Goal: Transaction & Acquisition: Purchase product/service

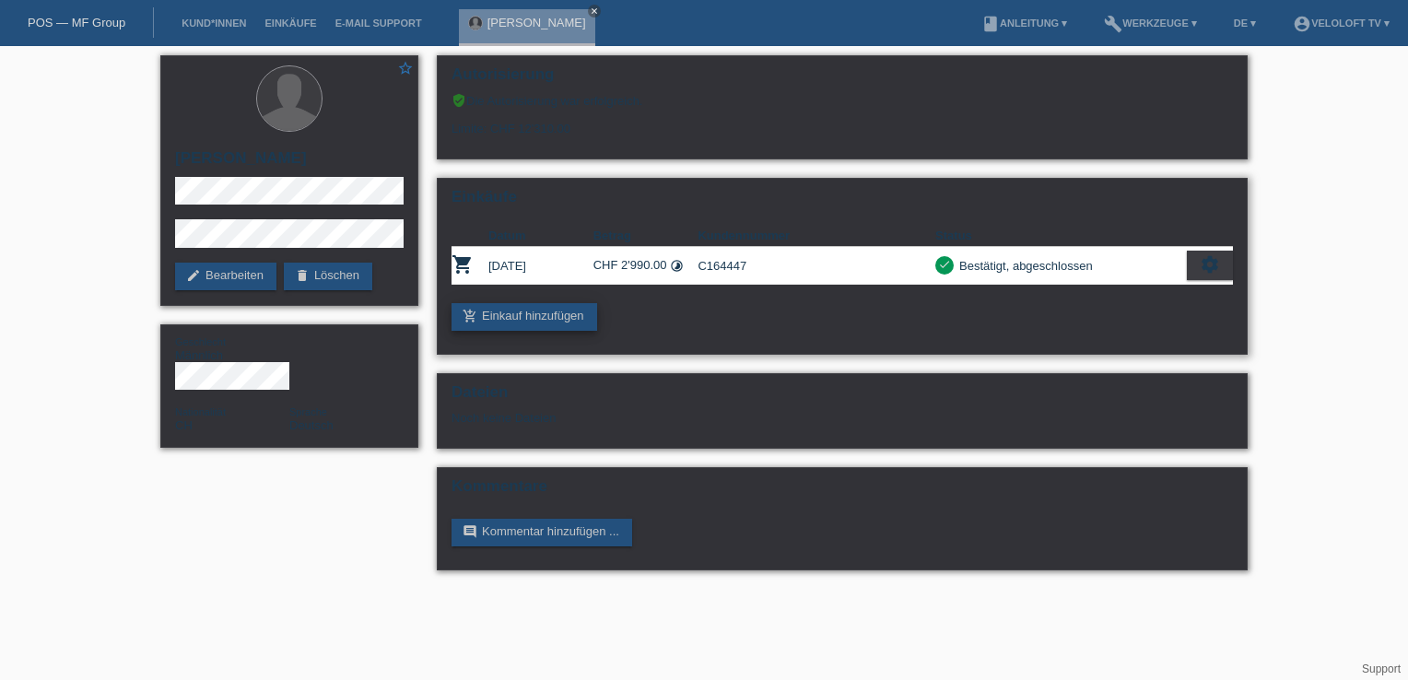
click at [537, 309] on link "add_shopping_cart Einkauf hinzufügen" at bounding box center [525, 317] width 146 height 28
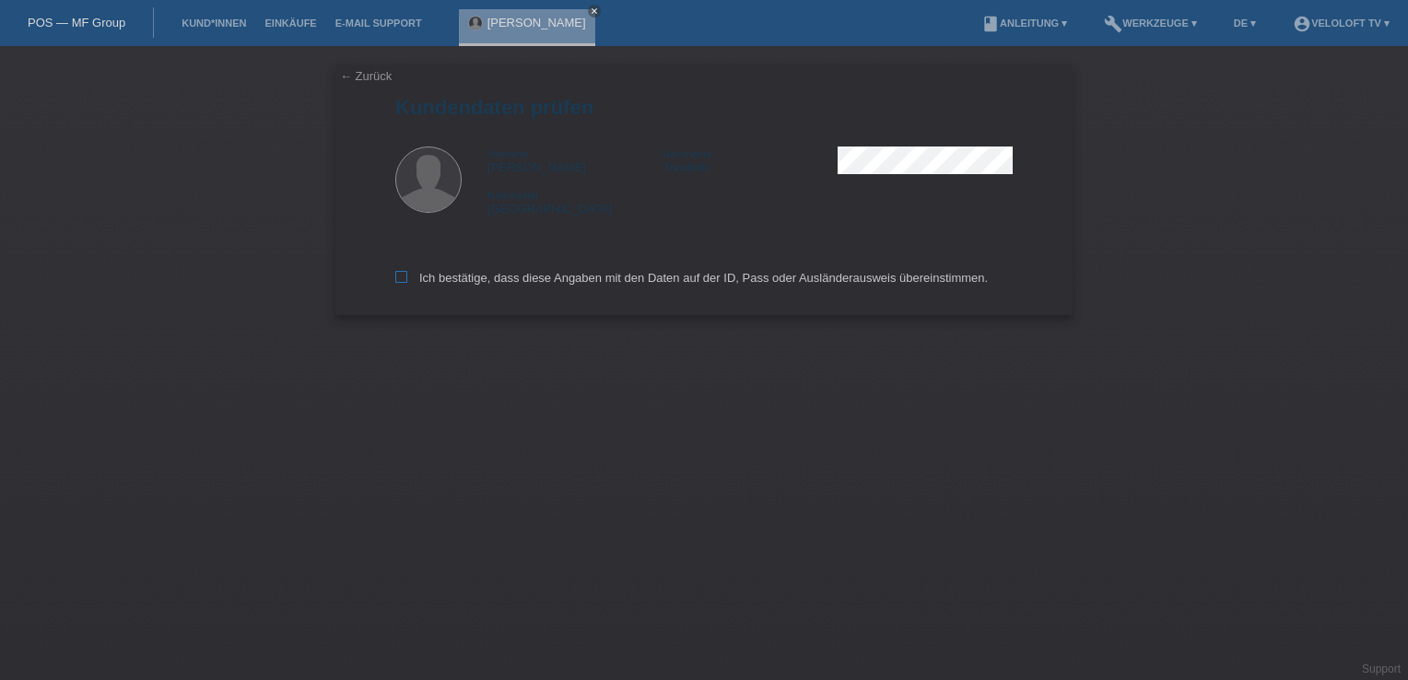
click at [406, 273] on icon at bounding box center [401, 277] width 12 height 12
click at [406, 273] on input "Ich bestätige, dass diese Angaben mit den Daten auf der ID, Pass oder Ausländer…" at bounding box center [401, 277] width 12 height 12
checkbox input "true"
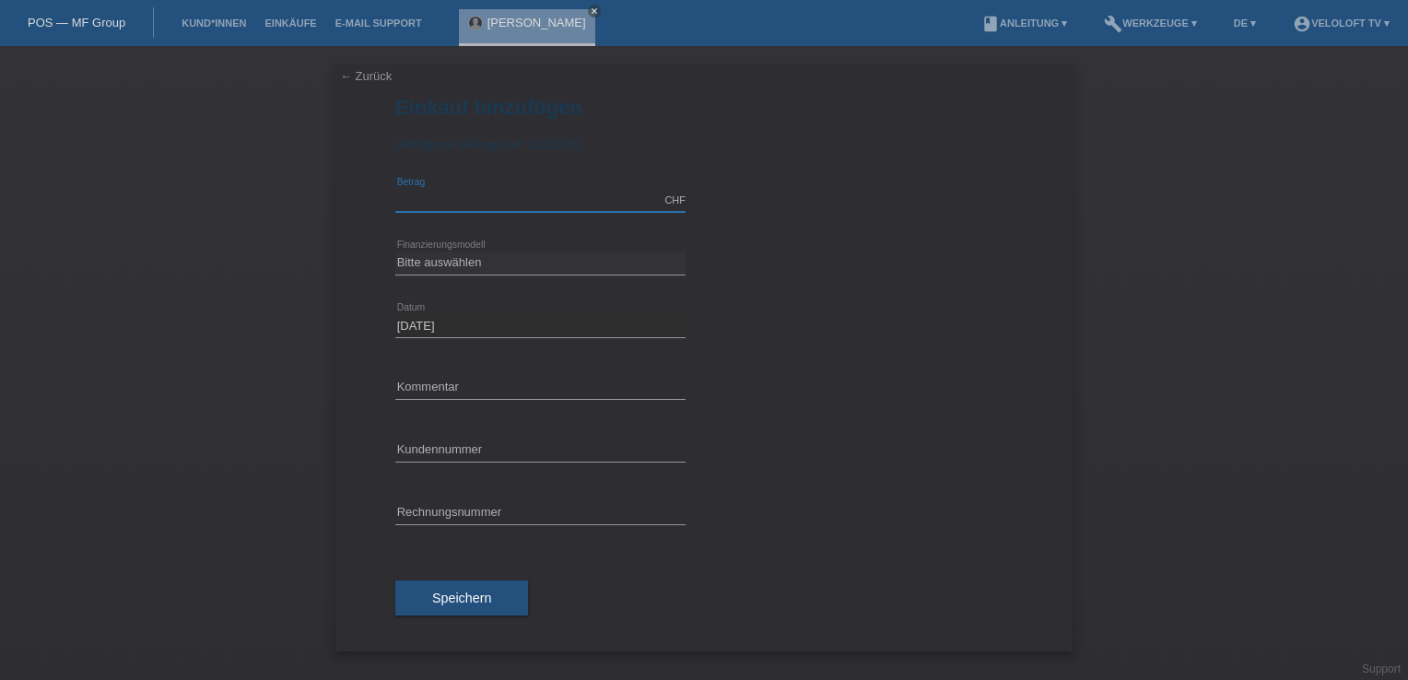
click at [428, 206] on input "text" at bounding box center [540, 200] width 290 height 23
type input "2890.00"
click at [462, 265] on select "Bitte auswählen Fixe Raten Kauf auf Rechnung mit Teilzahlungsoption" at bounding box center [540, 263] width 290 height 22
select select "77"
click at [395, 252] on select "Bitte auswählen Fixe Raten Kauf auf Rechnung mit Teilzahlungsoption" at bounding box center [540, 263] width 290 height 22
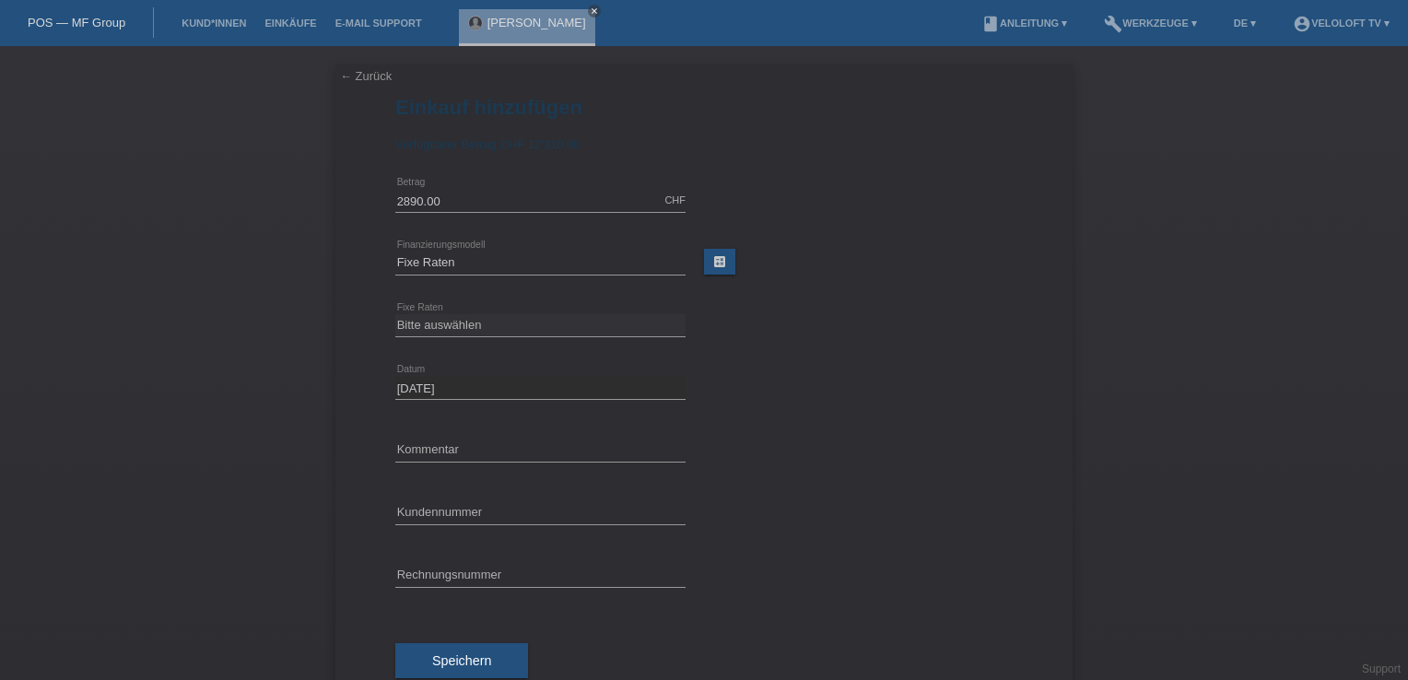
click at [457, 312] on div "Bitte auswählen 4 Raten 5 Raten 6 Raten 7 Raten 8 Raten 9 Raten 10 Raten 11 Rat…" at bounding box center [540, 326] width 290 height 63
click at [457, 321] on select "Bitte auswählen 4 Raten 5 Raten 6 Raten 7 Raten 8 Raten 9 Raten 10 Raten 11 Rat…" at bounding box center [540, 325] width 290 height 22
select select "202"
click at [395, 314] on select "Bitte auswählen 4 Raten 5 Raten 6 Raten 7 Raten 8 Raten 9 Raten 10 Raten 11 Rat…" at bounding box center [540, 325] width 290 height 22
click at [429, 446] on input "text" at bounding box center [540, 450] width 290 height 23
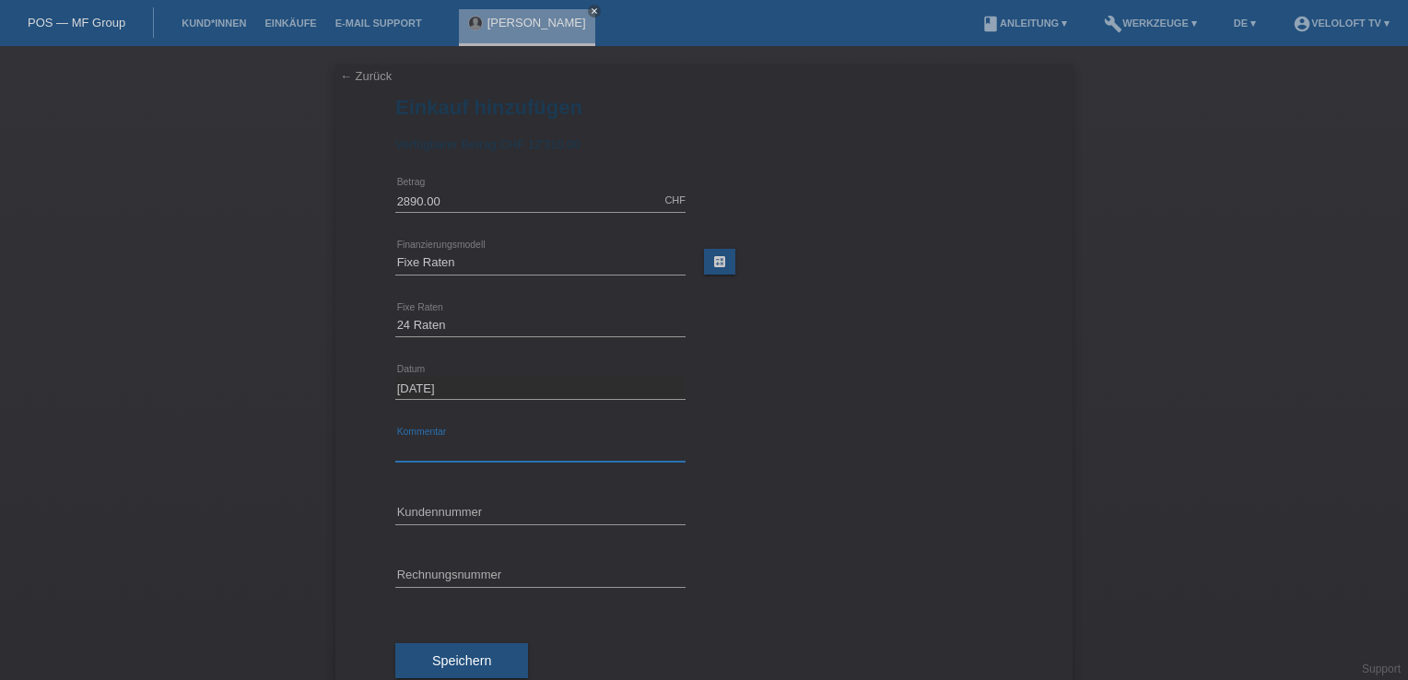
type input "Veloloft TV"
click at [438, 508] on input "text" at bounding box center [540, 512] width 290 height 23
paste input "C164447"
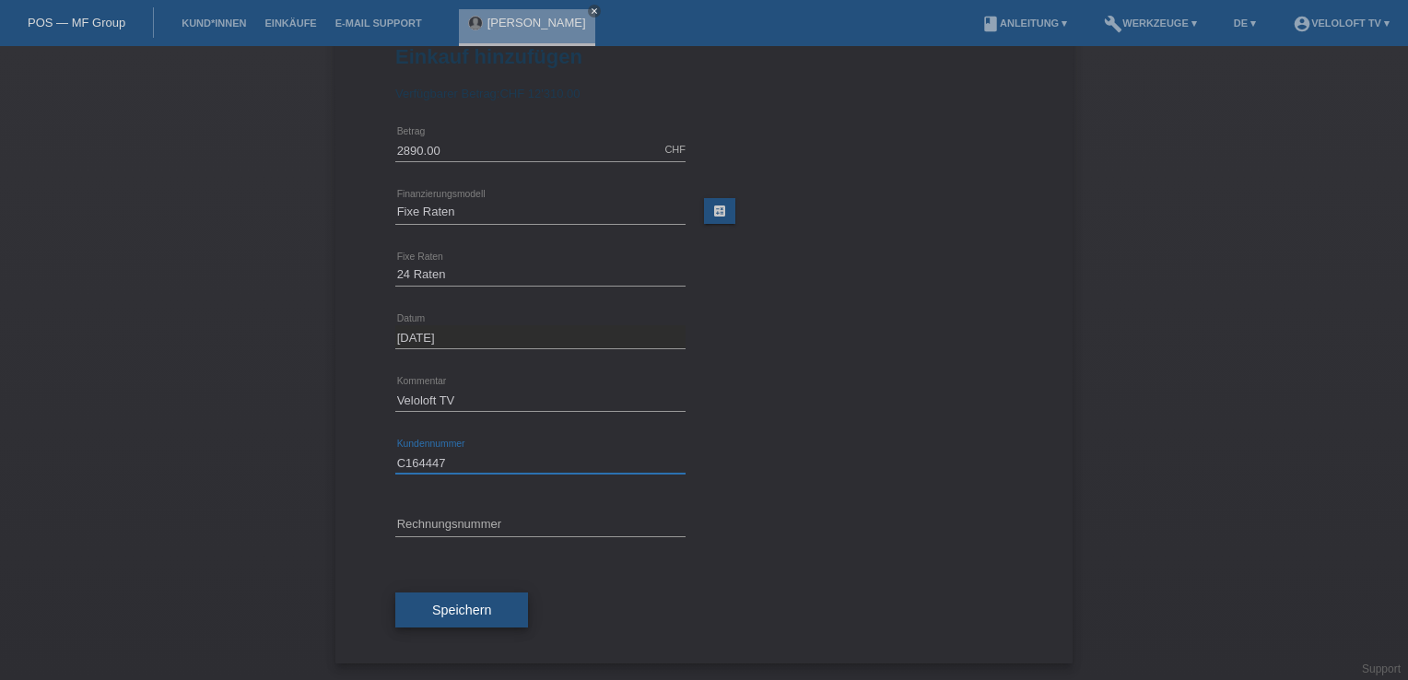
type input "C164447"
click at [487, 603] on button "Speichern" at bounding box center [461, 610] width 133 height 35
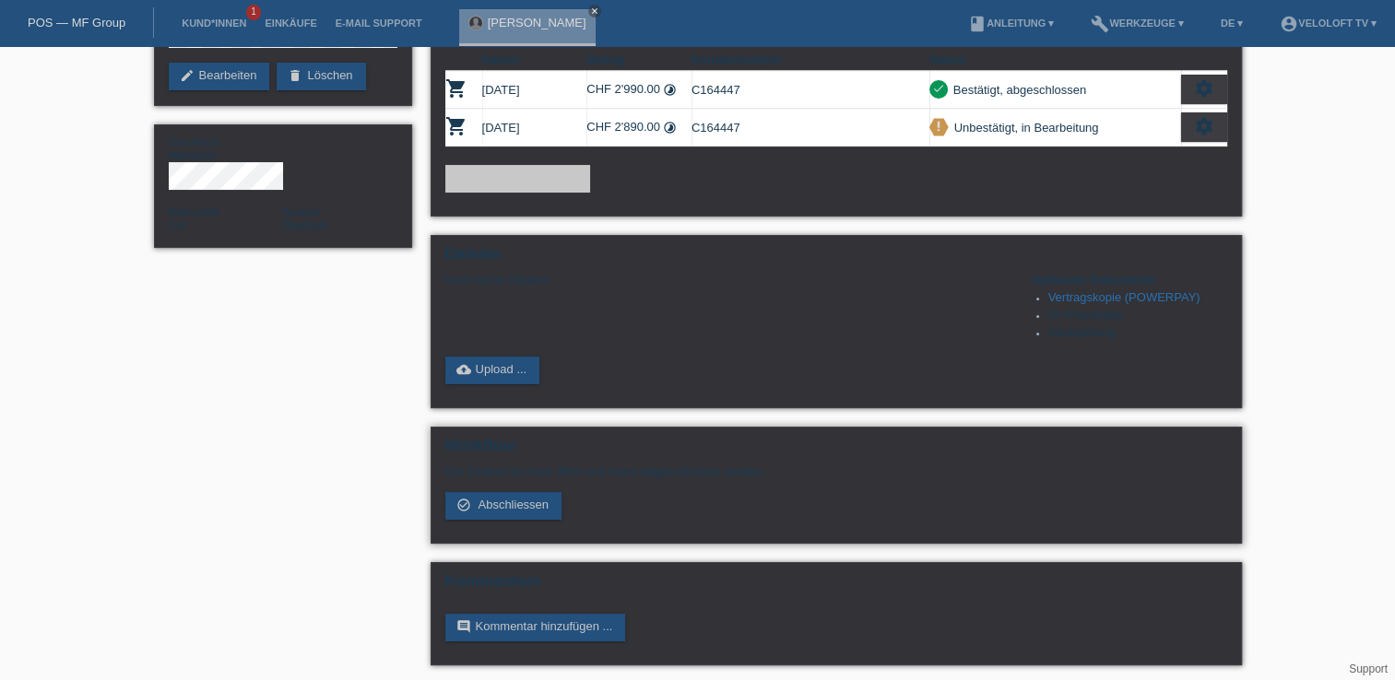
scroll to position [203, 0]
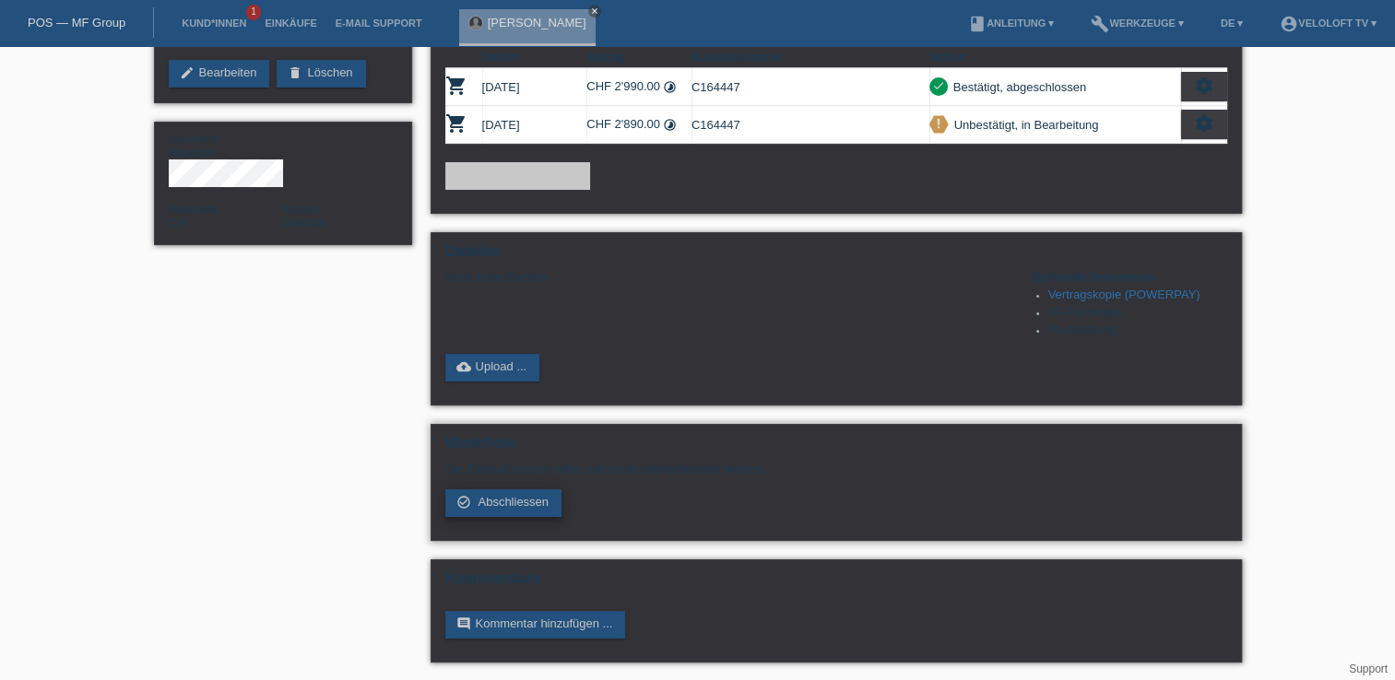
click at [456, 503] on icon "check_circle_outline" at bounding box center [463, 502] width 15 height 15
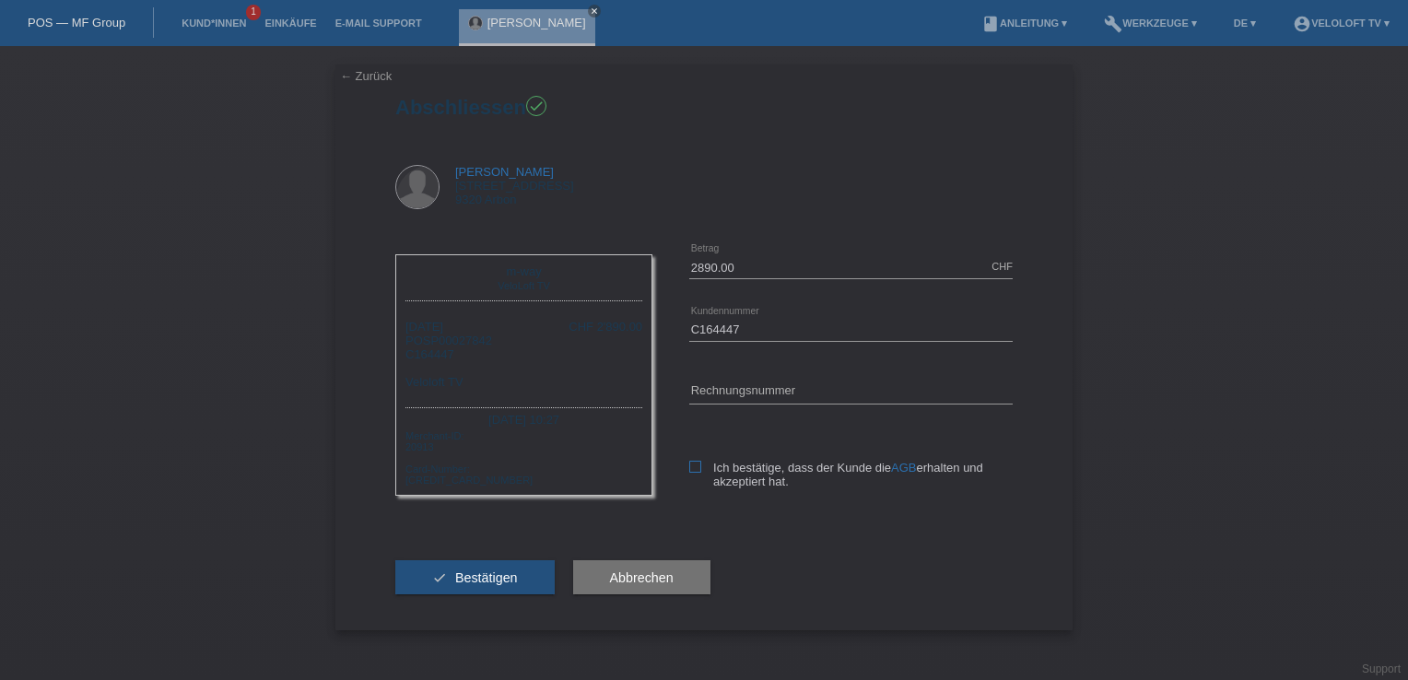
click at [695, 463] on icon at bounding box center [695, 467] width 12 height 12
click at [695, 463] on input "Ich bestätige, dass der Kunde die AGB erhalten und akzeptiert hat." at bounding box center [695, 467] width 12 height 12
checkbox input "true"
click at [459, 585] on button "check Bestätigen" at bounding box center [474, 577] width 159 height 35
